Goal: Check status: Check status

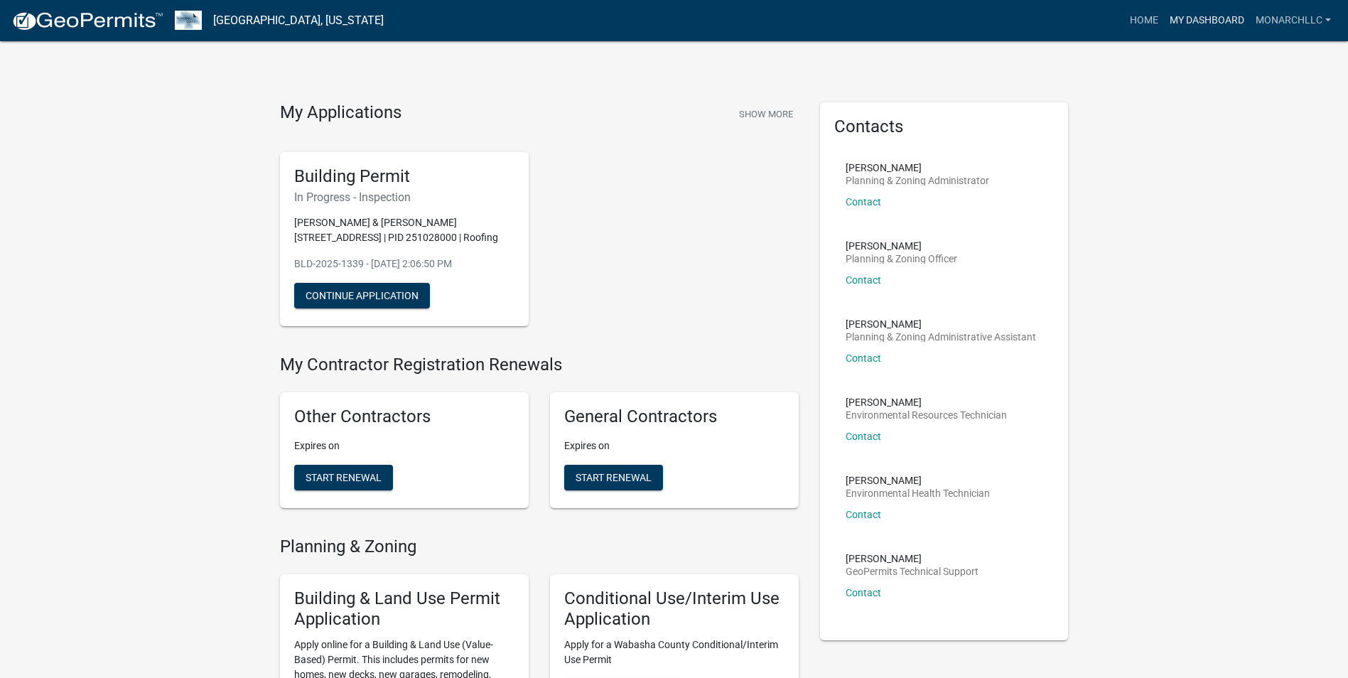
click at [1192, 14] on link "My Dashboard" at bounding box center [1207, 20] width 86 height 27
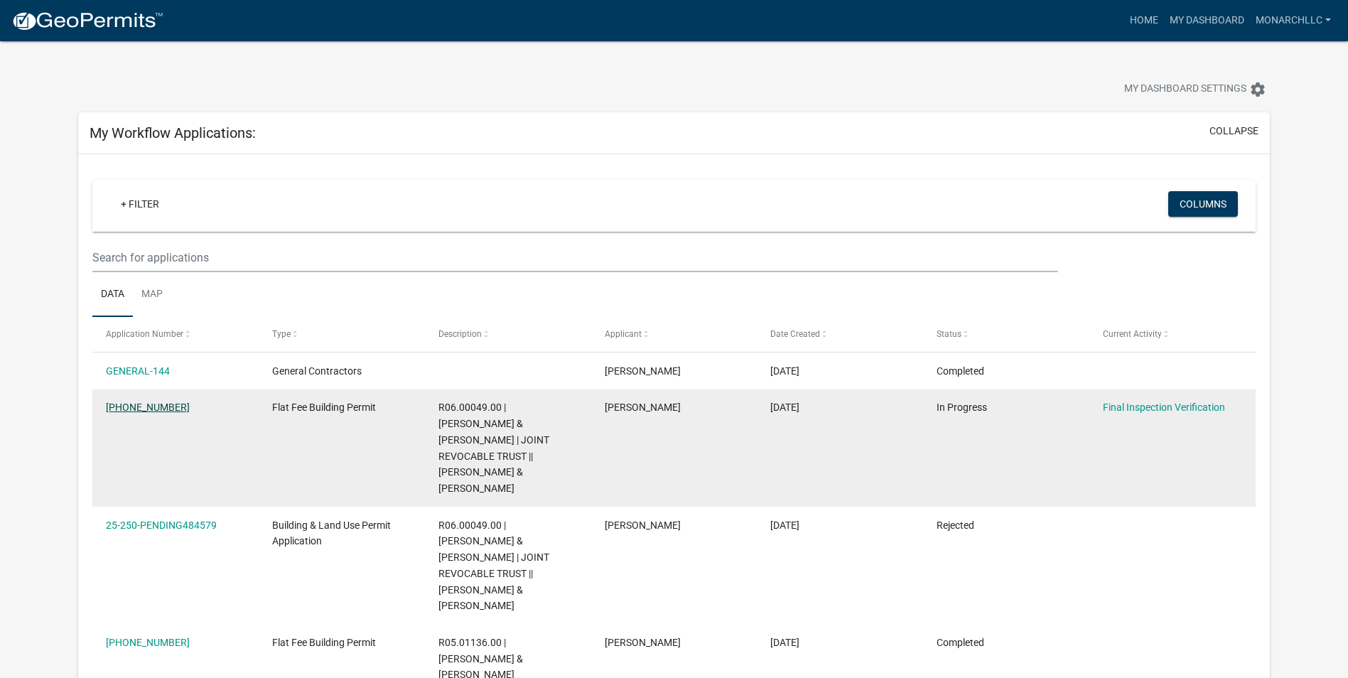
click at [139, 409] on link "[PHONE_NUMBER]" at bounding box center [148, 406] width 84 height 11
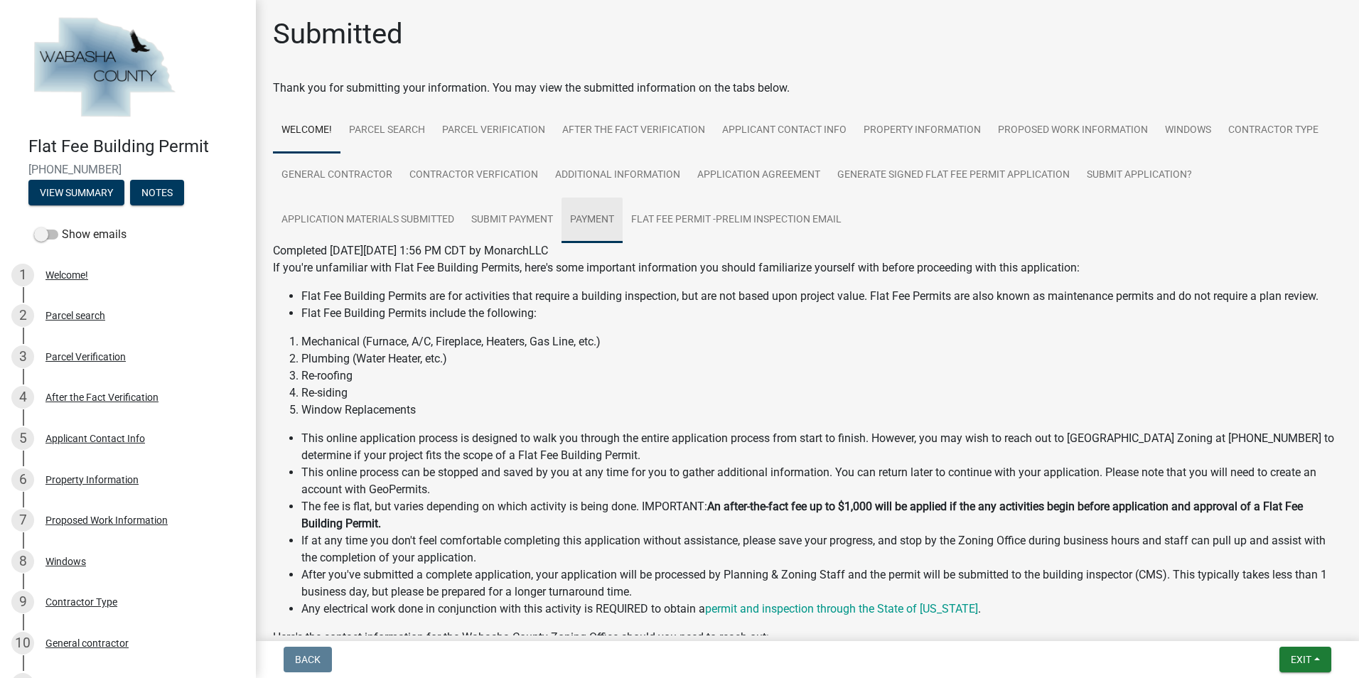
click at [595, 210] on link "Payment" at bounding box center [591, 220] width 61 height 45
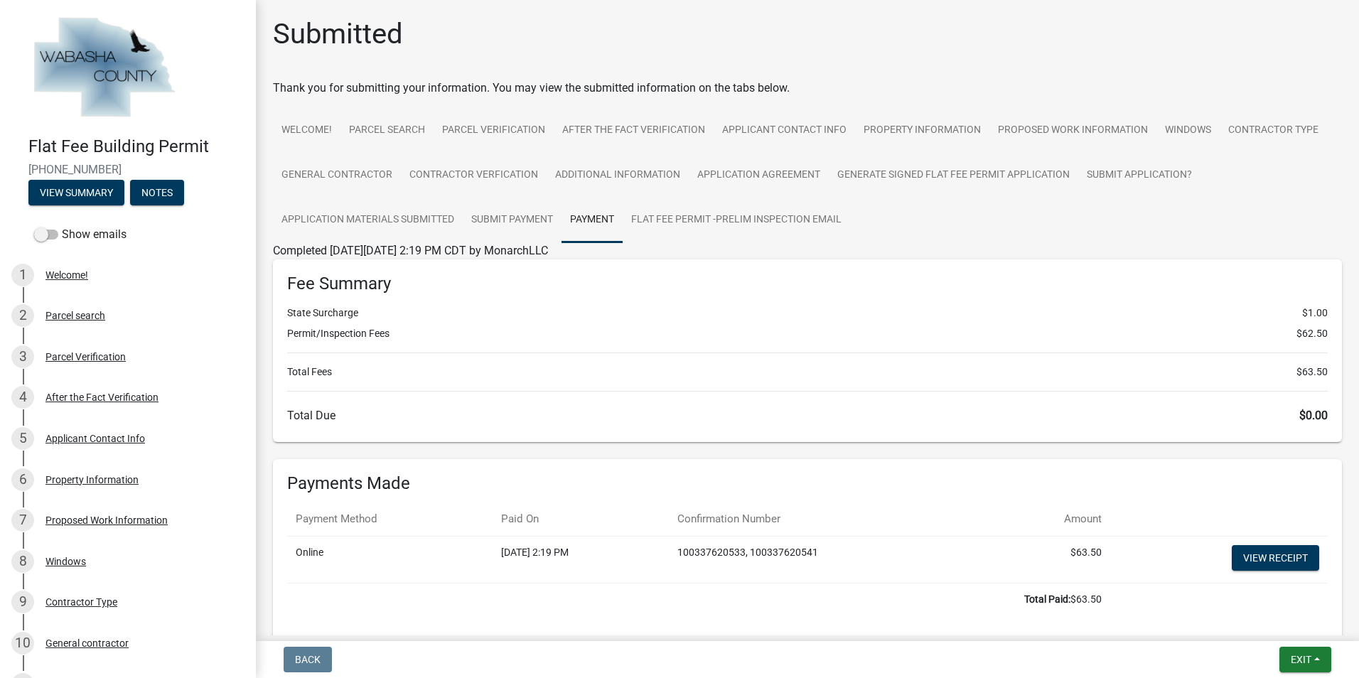
scroll to position [71, 0]
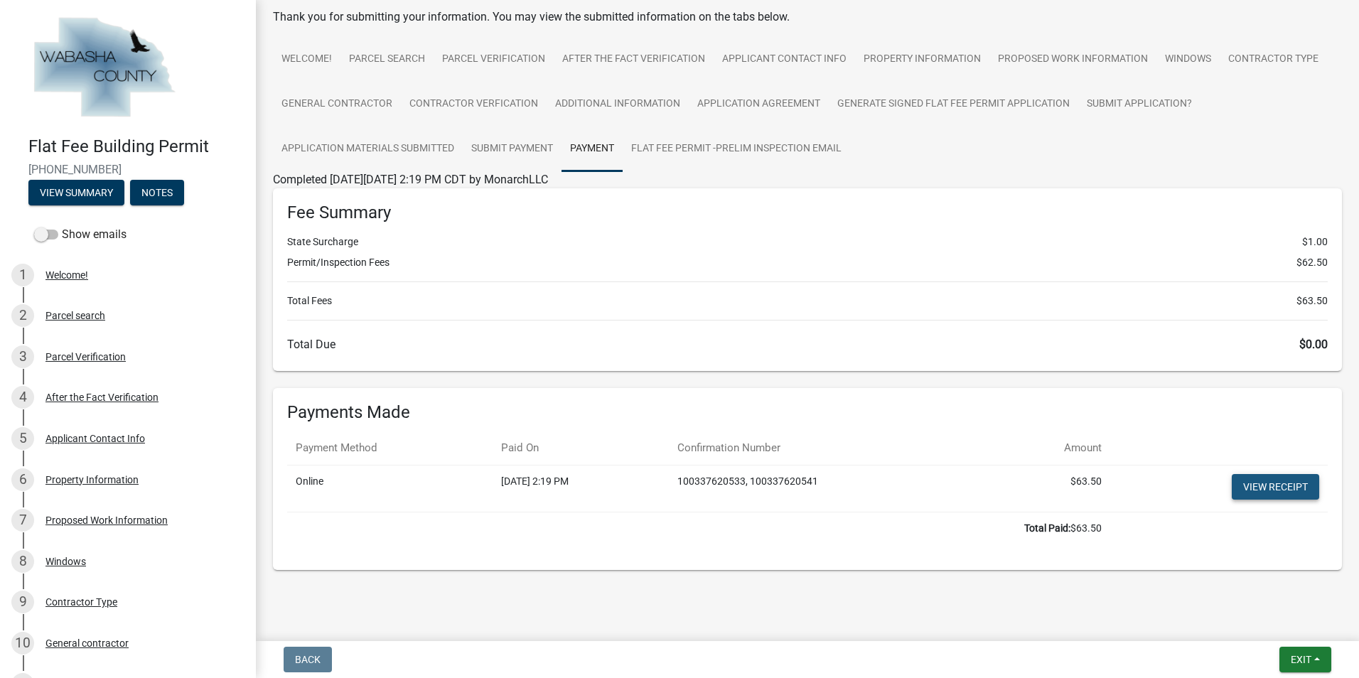
click at [1280, 486] on link "View receipt" at bounding box center [1274, 487] width 87 height 26
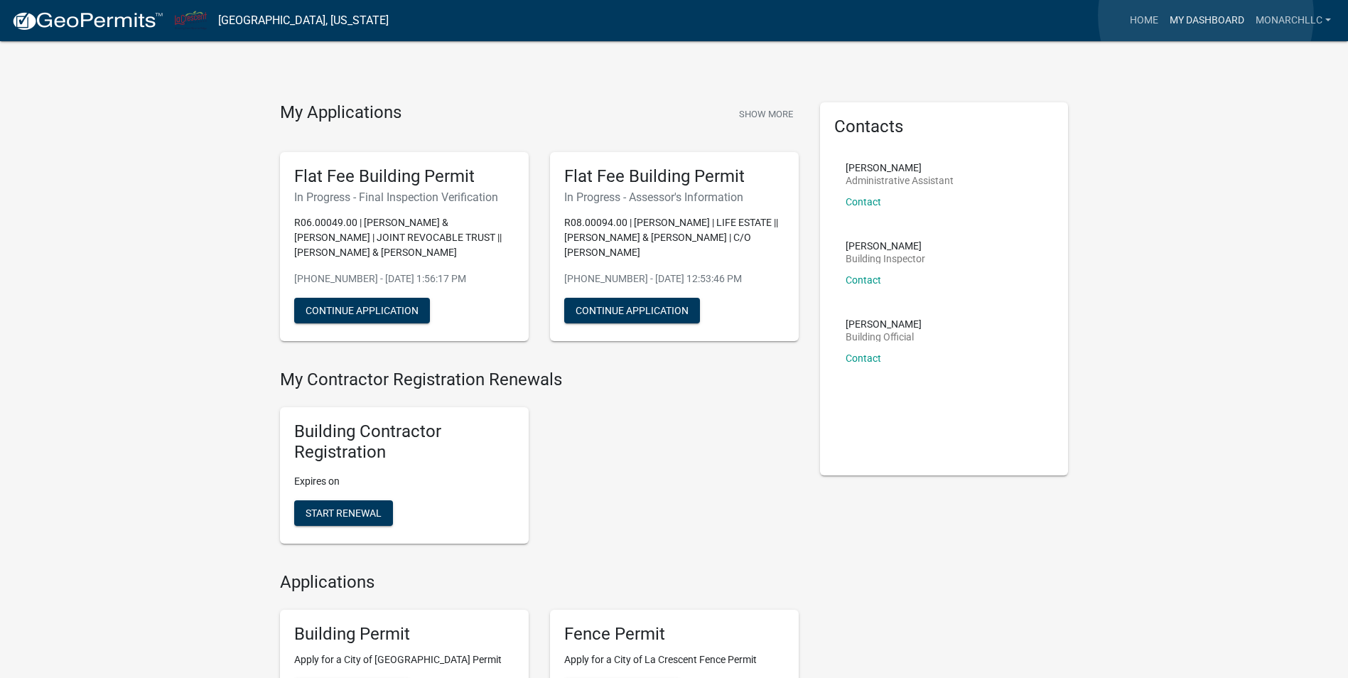
click at [1206, 16] on link "My Dashboard" at bounding box center [1207, 20] width 86 height 27
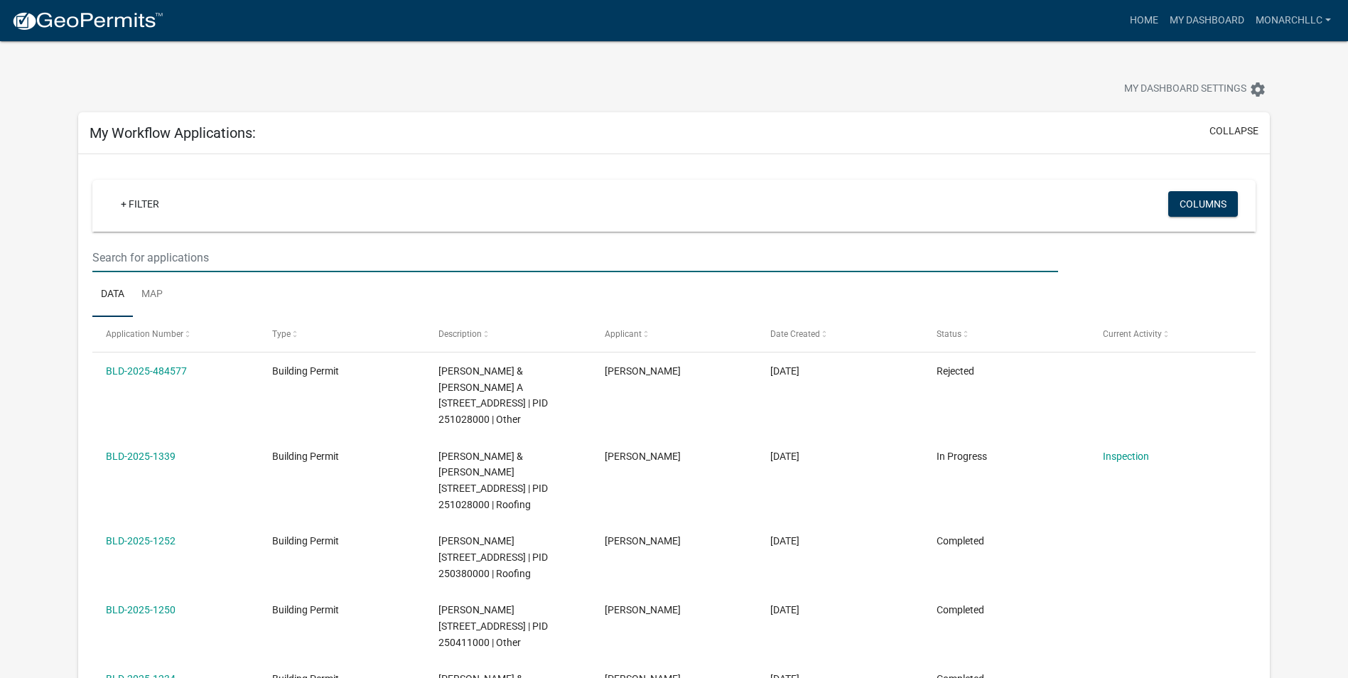
click at [237, 258] on input "text" at bounding box center [575, 257] width 966 height 29
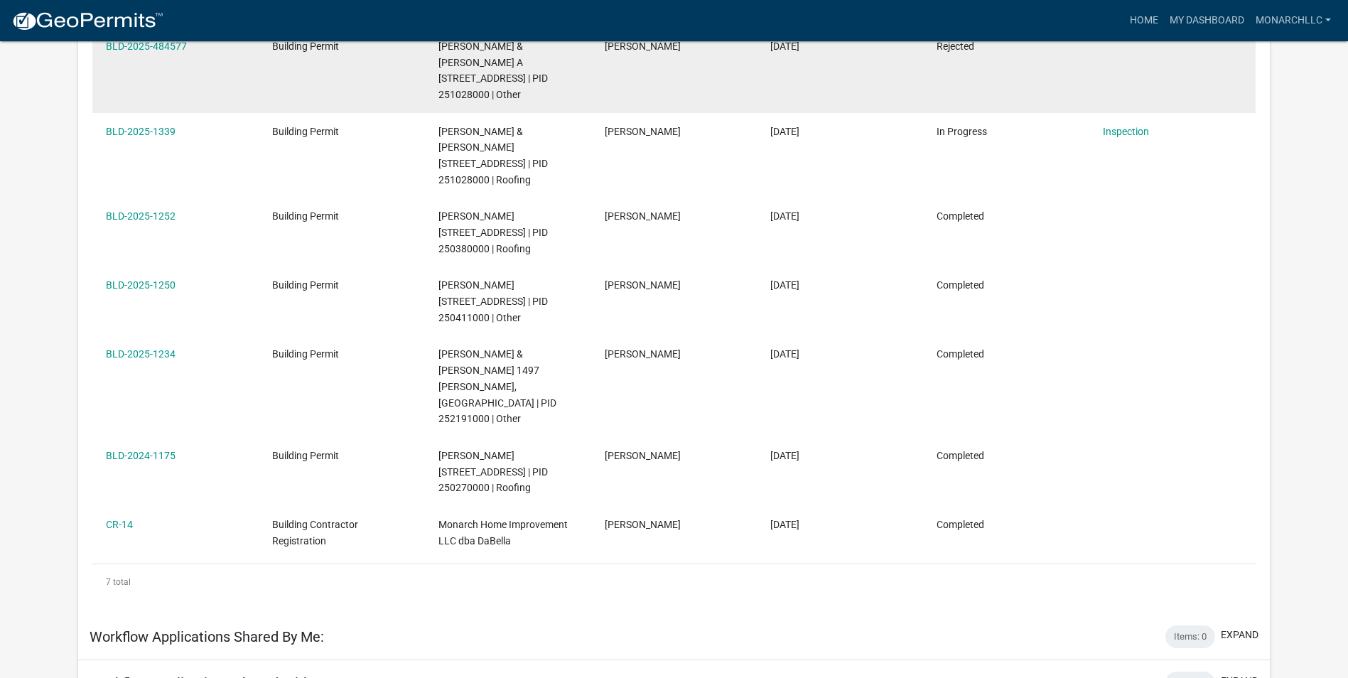
scroll to position [58, 0]
